Goal: Task Accomplishment & Management: Manage account settings

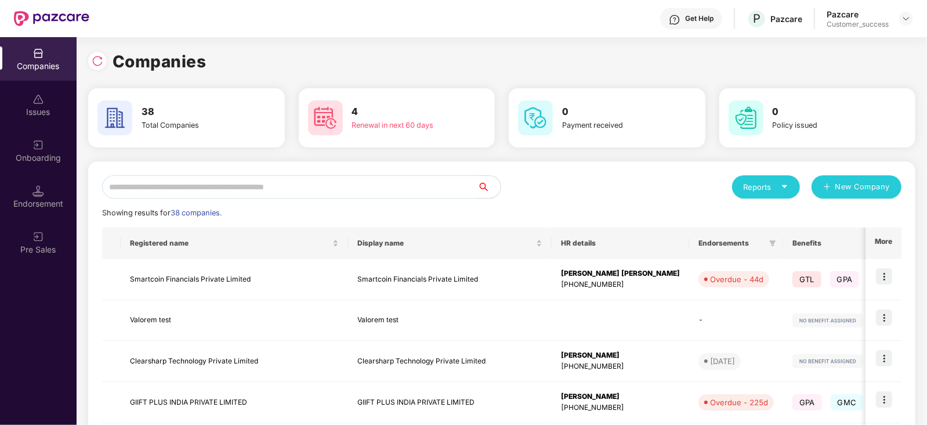
click at [312, 190] on input "text" at bounding box center [289, 186] width 375 height 23
click at [246, 187] on input "text" at bounding box center [289, 186] width 375 height 23
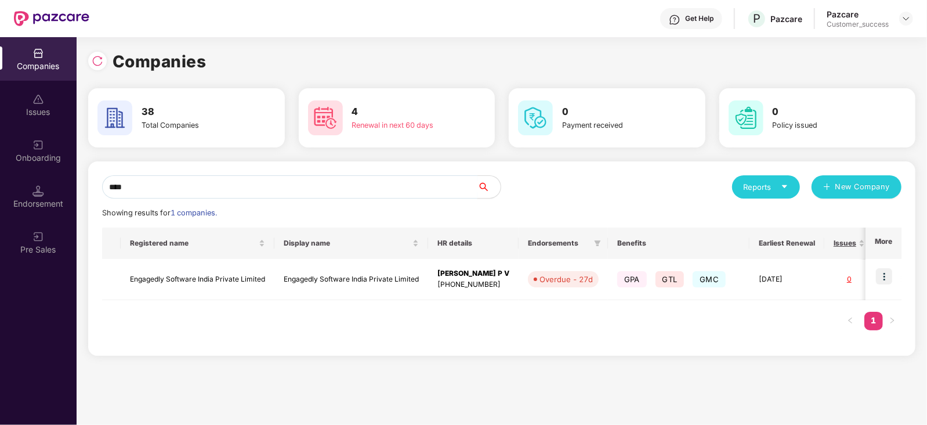
type input "****"
click at [877, 271] on img at bounding box center [884, 276] width 16 height 16
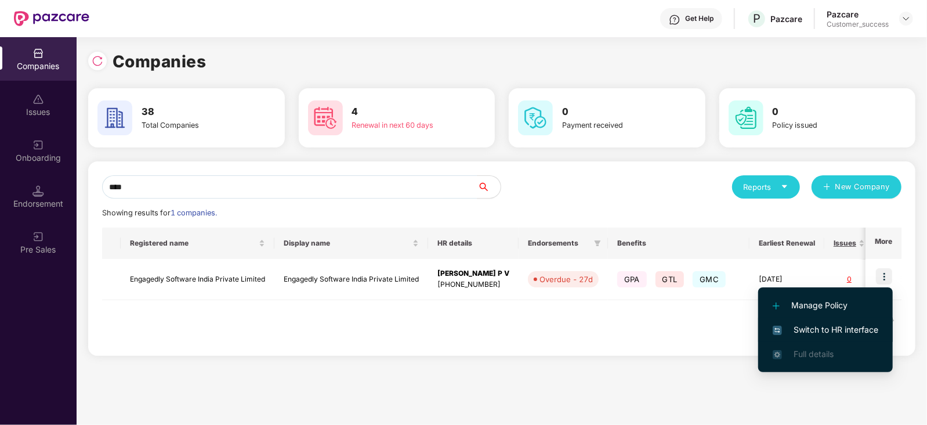
click at [811, 329] on span "Switch to HR interface" at bounding box center [826, 329] width 106 height 13
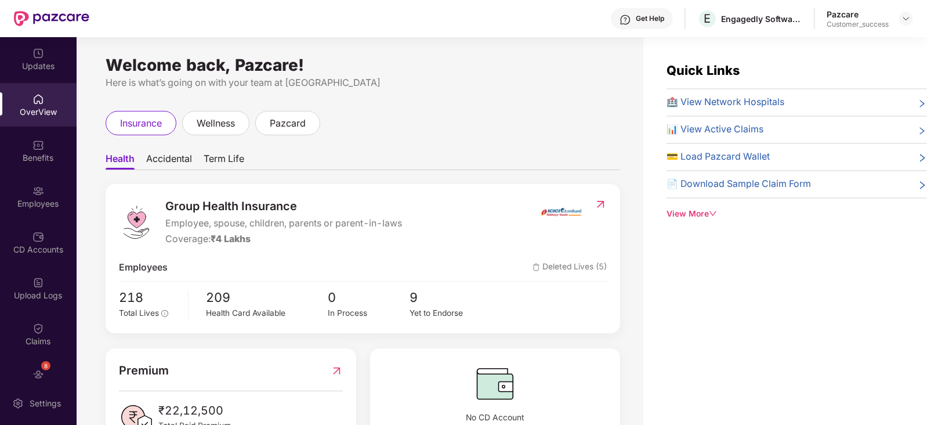
click at [27, 209] on div "Employees" at bounding box center [38, 204] width 77 height 12
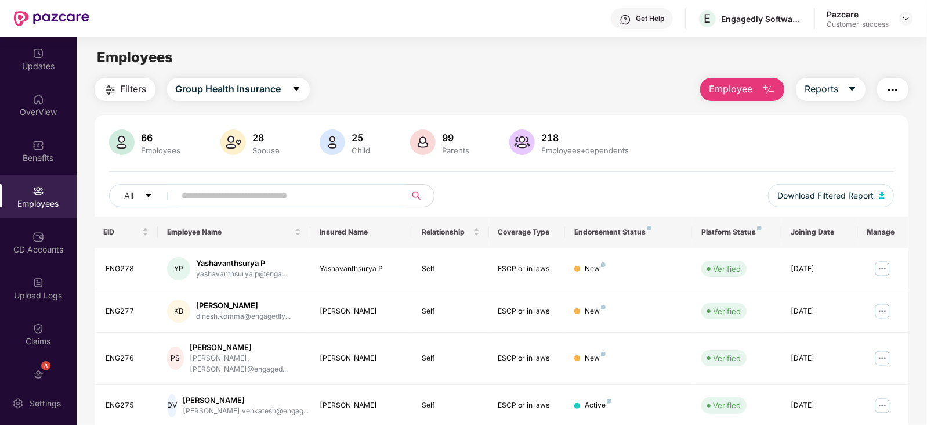
click at [214, 200] on input "text" at bounding box center [286, 195] width 208 height 17
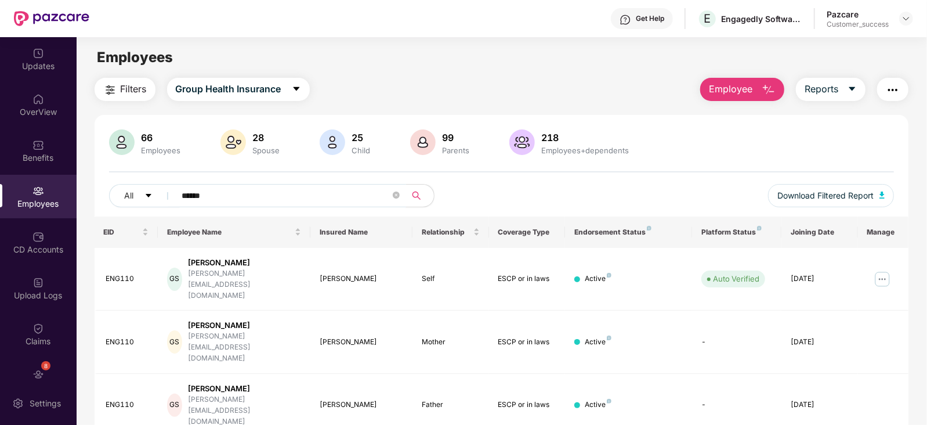
type input "******"
click at [878, 270] on img at bounding box center [882, 279] width 19 height 19
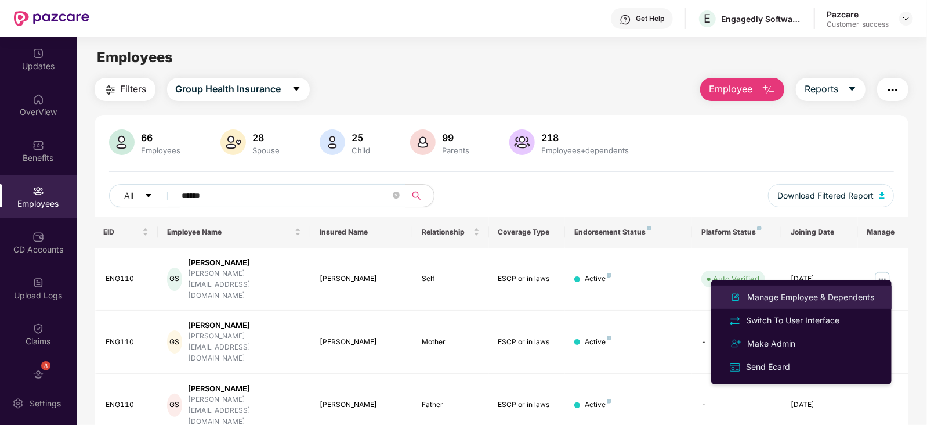
click at [805, 291] on div "Manage Employee & Dependents" at bounding box center [811, 297] width 132 height 13
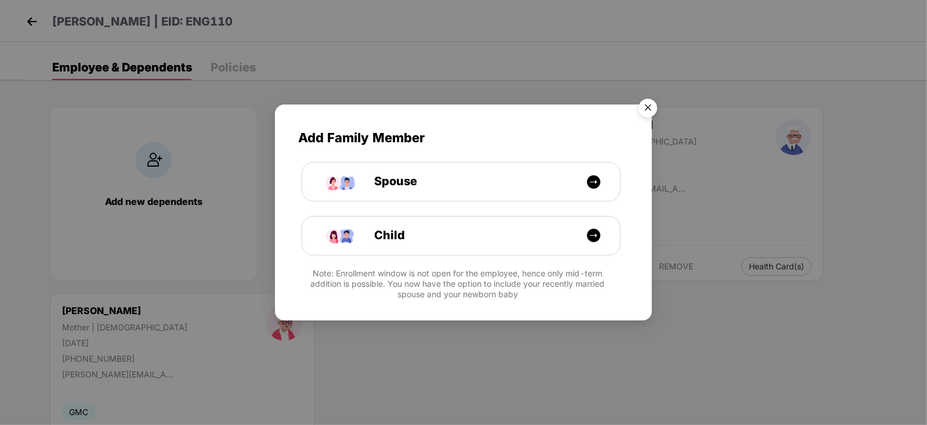
click at [644, 102] on img "Close" at bounding box center [648, 109] width 32 height 32
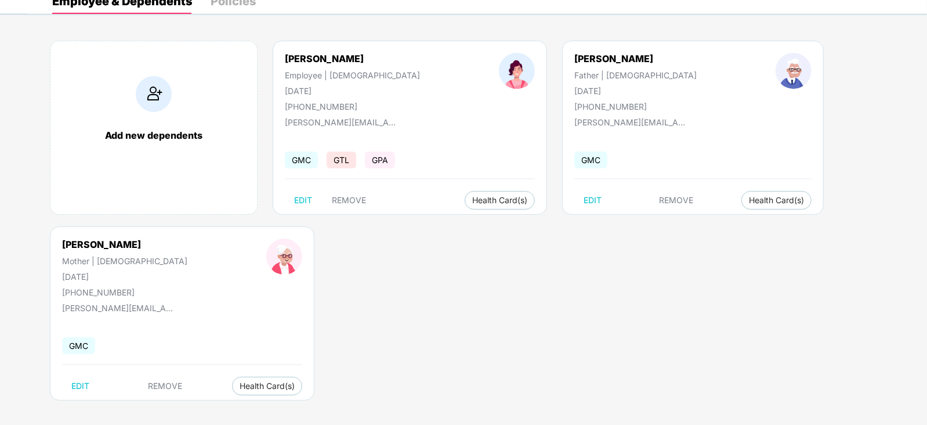
scroll to position [71, 0]
